Goal: Find specific page/section: Find specific page/section

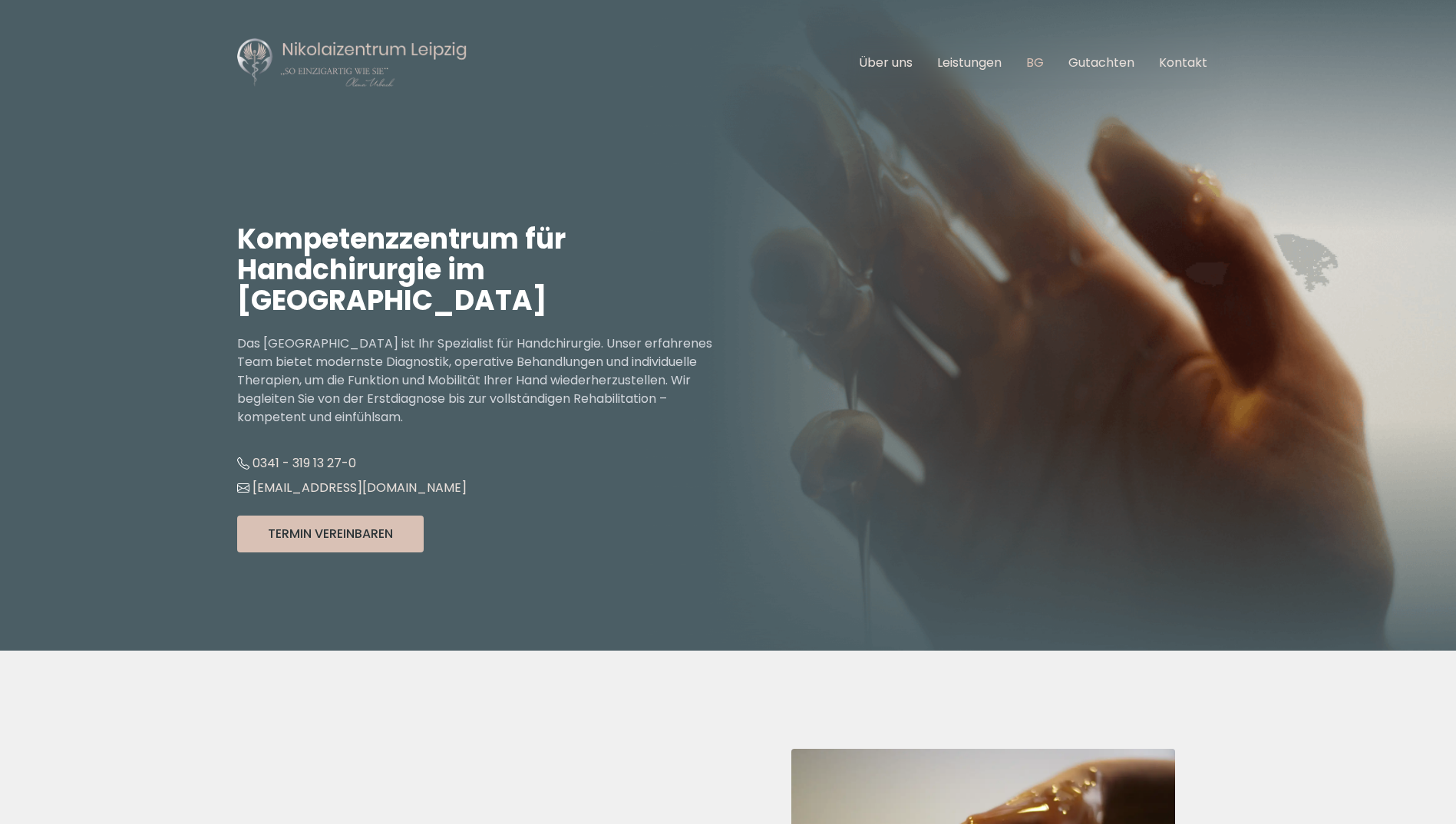
click at [1039, 62] on link "BG" at bounding box center [1035, 63] width 18 height 18
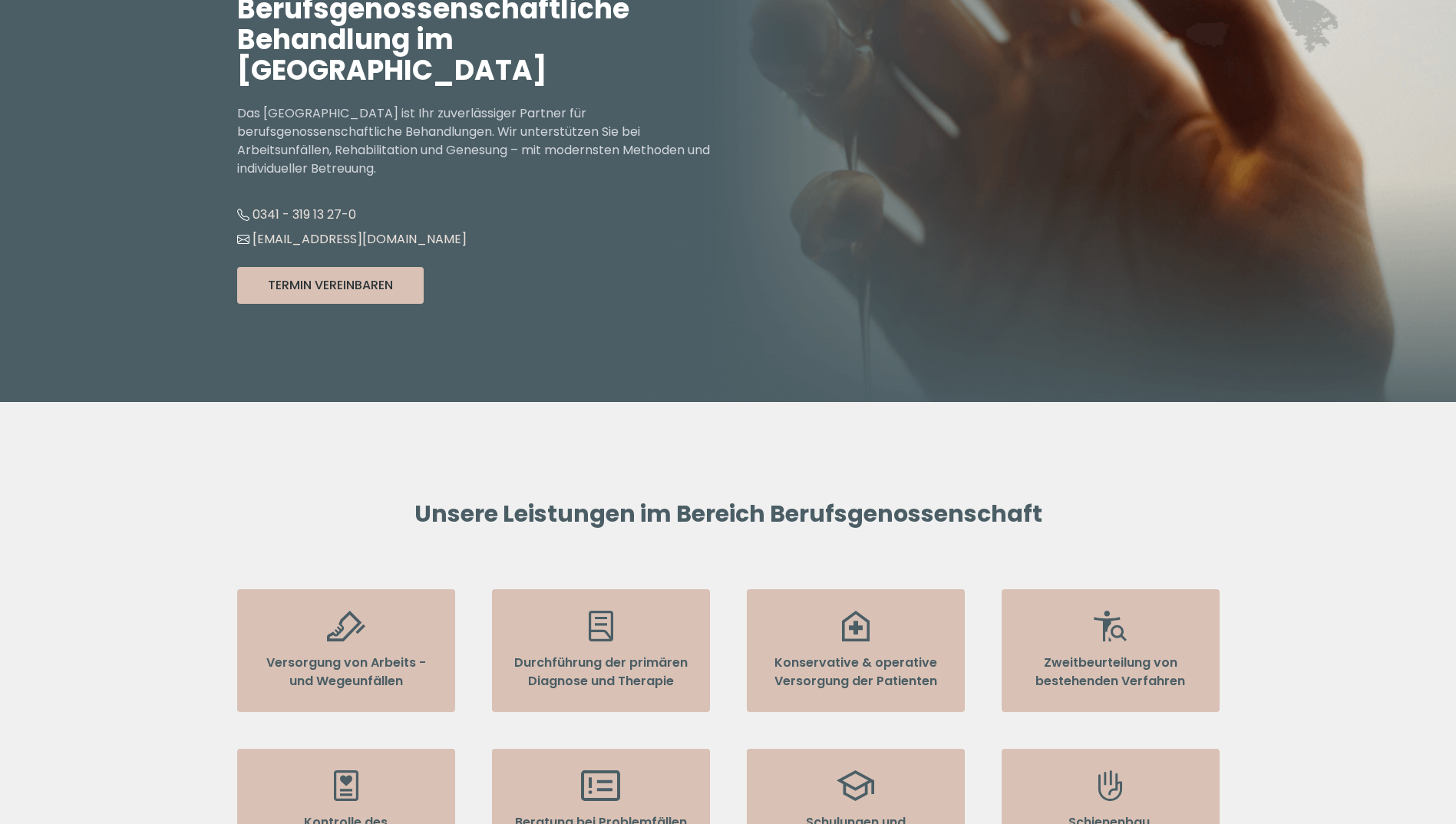
scroll to position [307, 0]
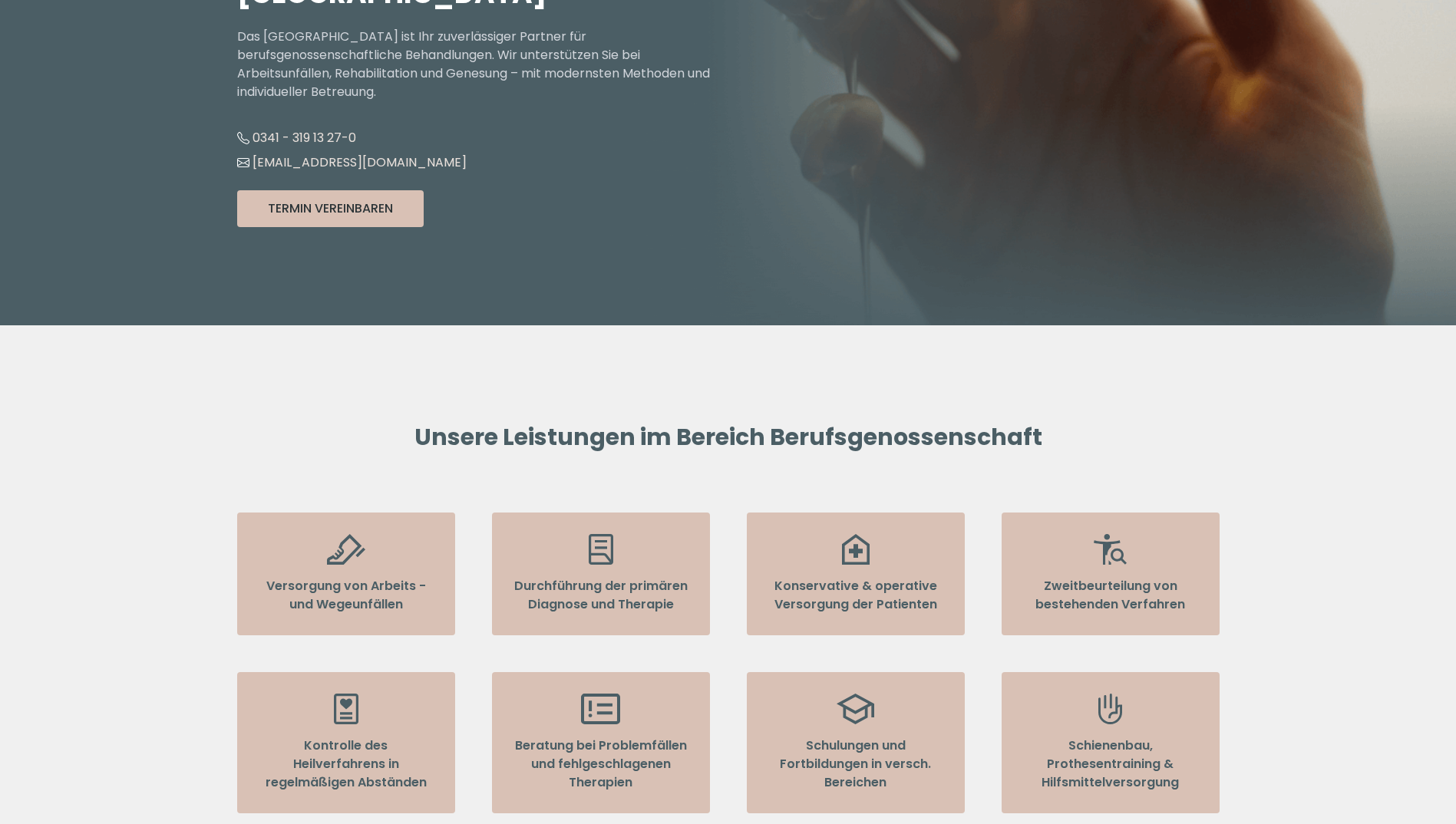
click at [415, 577] on p "Versorgung von Arbeits - und Wegeunfällen" at bounding box center [346, 595] width 175 height 37
click at [344, 536] on icon at bounding box center [346, 550] width 38 height 31
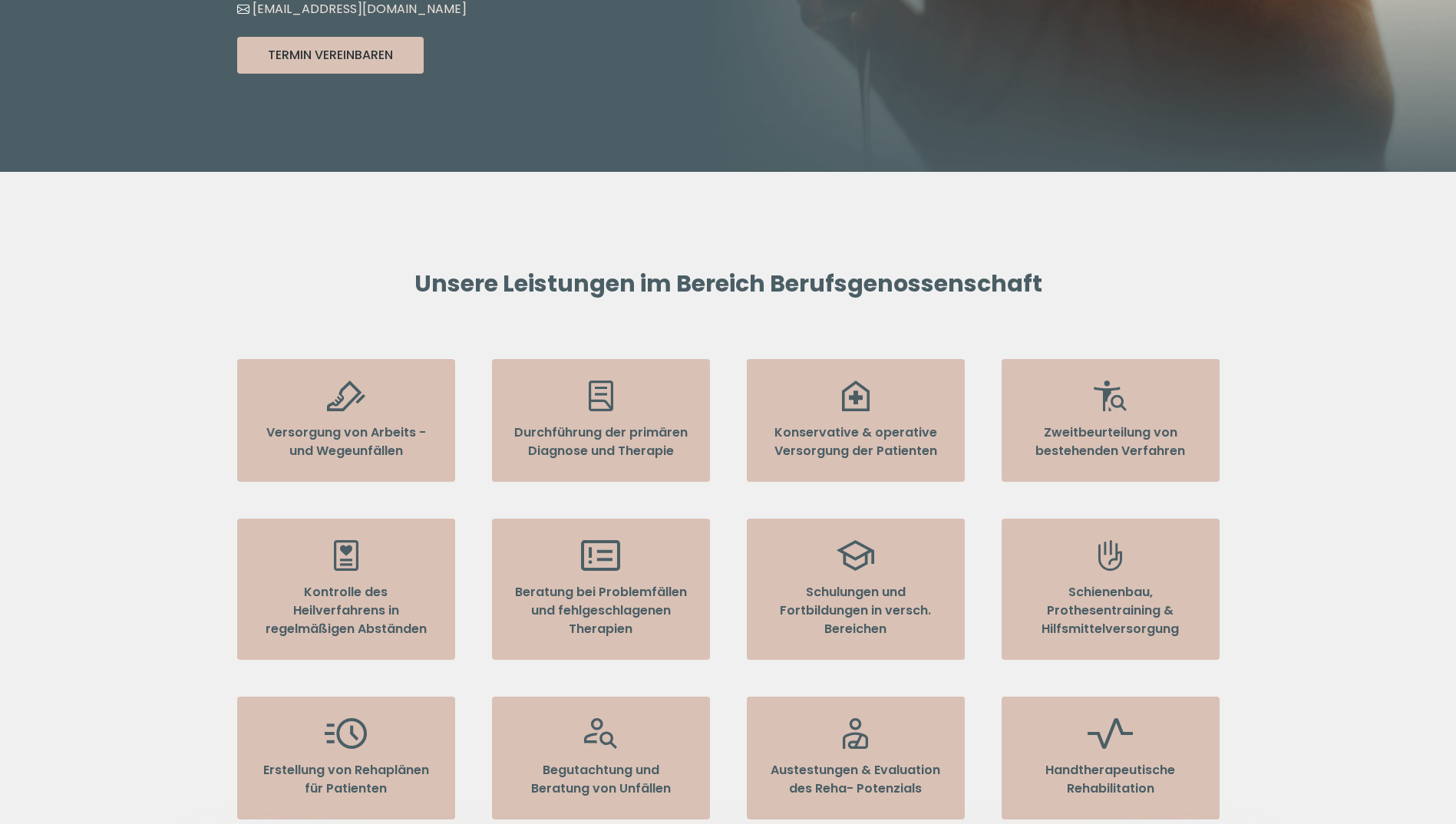
scroll to position [0, 0]
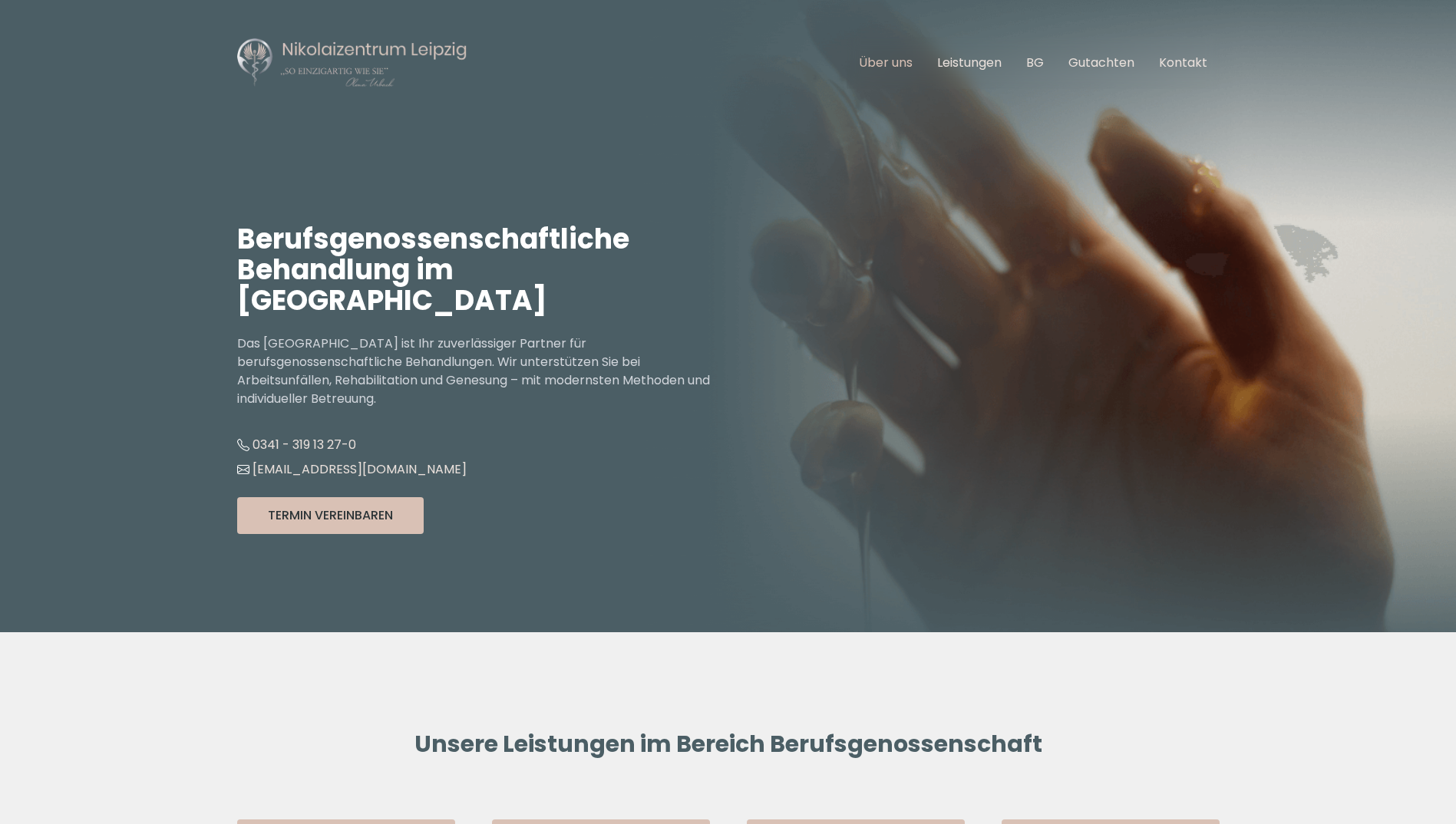
click at [877, 63] on link "Über uns" at bounding box center [886, 63] width 54 height 18
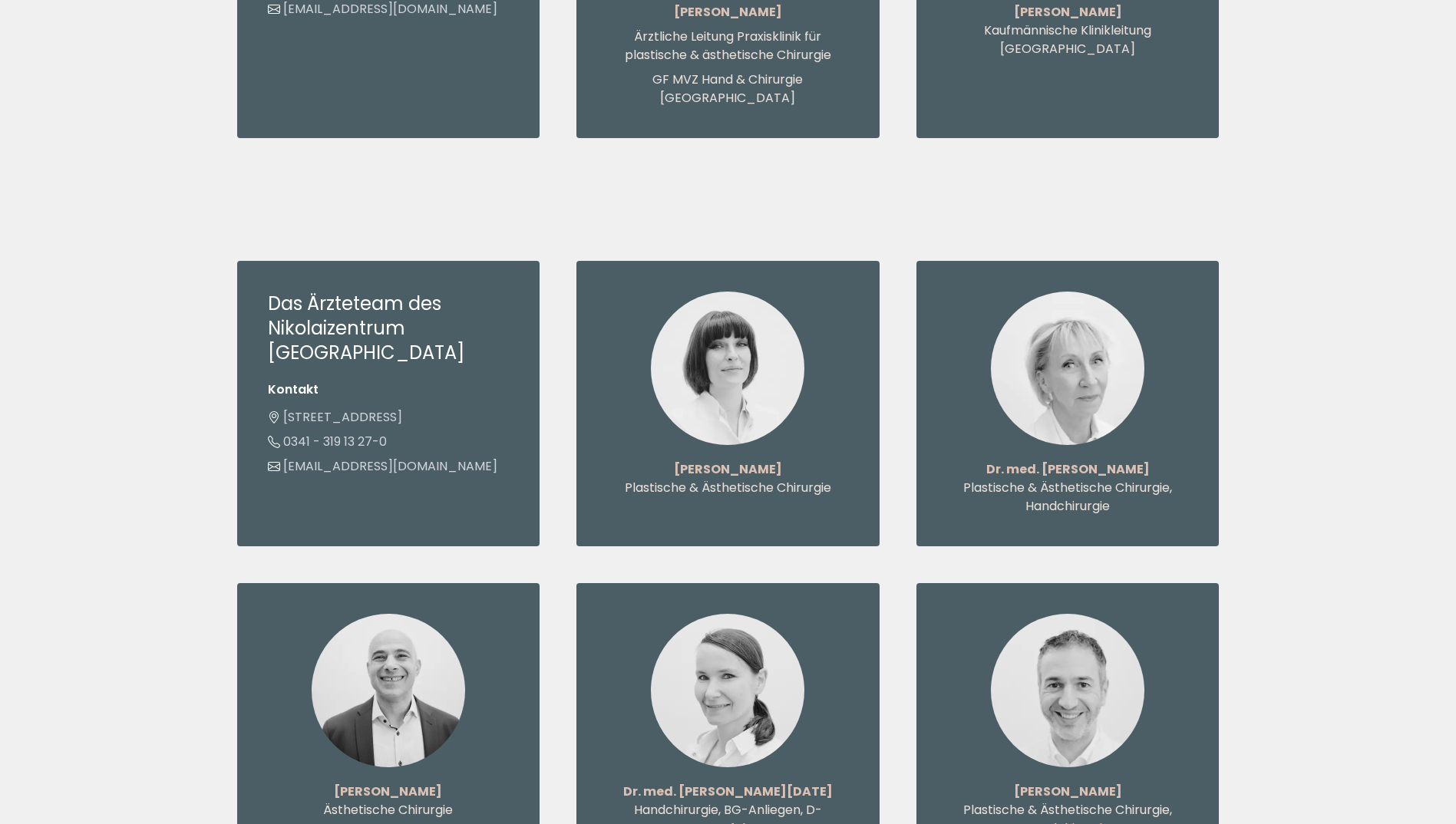
scroll to position [998, 0]
